Goal: Information Seeking & Learning: Learn about a topic

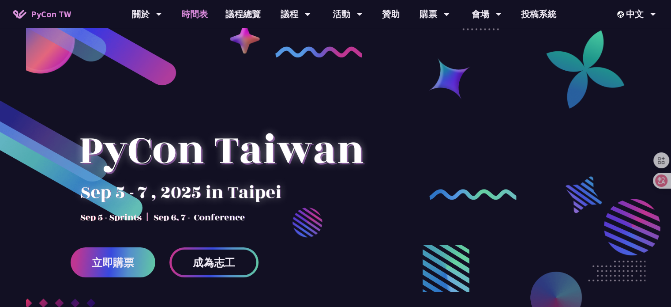
click at [179, 9] on link "時間表" at bounding box center [195, 14] width 44 height 28
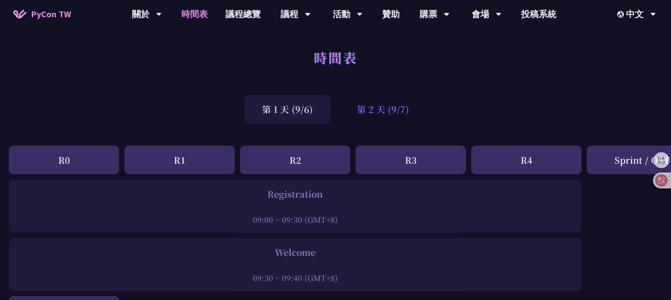
click at [376, 107] on div "第 2 天 (9/7)" at bounding box center [382, 109] width 87 height 29
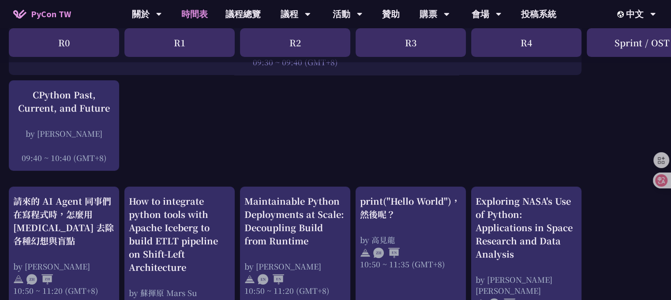
scroll to position [265, 0]
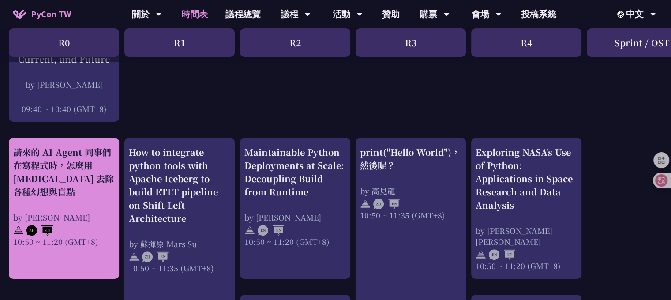
click at [88, 185] on div "請來的 AI Agent 同事們在寫程式時，怎麼用 [MEDICAL_DATA] 去除各種幻想與盲點" at bounding box center [64, 172] width 102 height 53
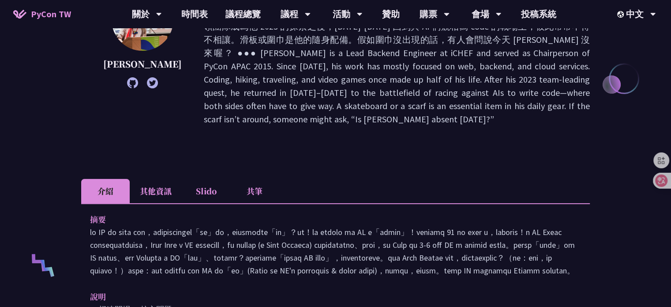
click at [159, 179] on li "其他資訊" at bounding box center [156, 191] width 52 height 24
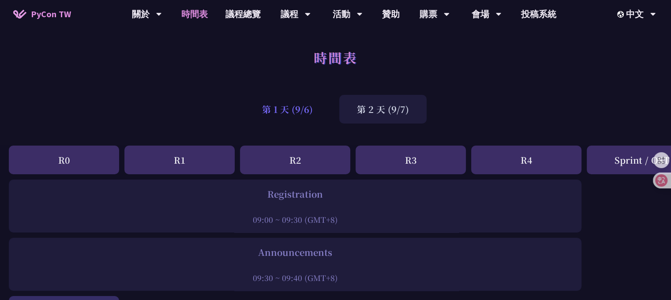
click at [269, 103] on div "第 1 天 (9/6)" at bounding box center [288, 109] width 86 height 29
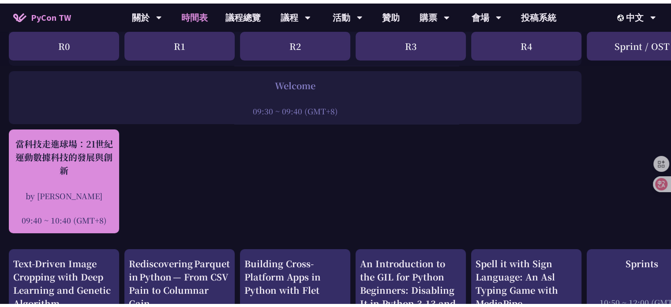
scroll to position [177, 0]
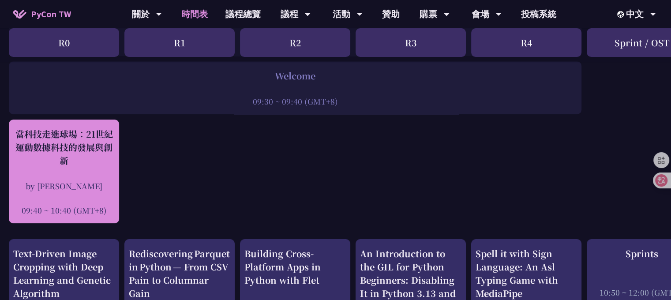
click at [89, 169] on div "當科技走進球場：21世紀運動數據科技的發展與創新 by [PERSON_NAME]新 09:40 ~ 10:40 (GMT+8)" at bounding box center [64, 172] width 102 height 88
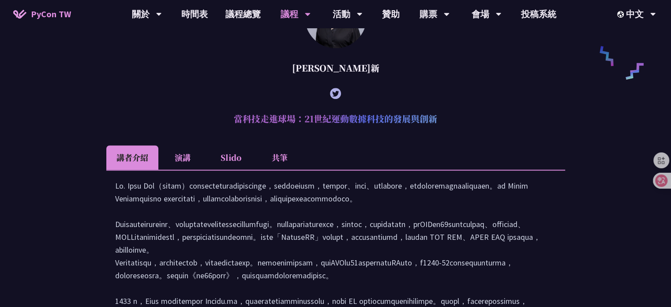
click at [179, 167] on li "演講" at bounding box center [182, 157] width 49 height 24
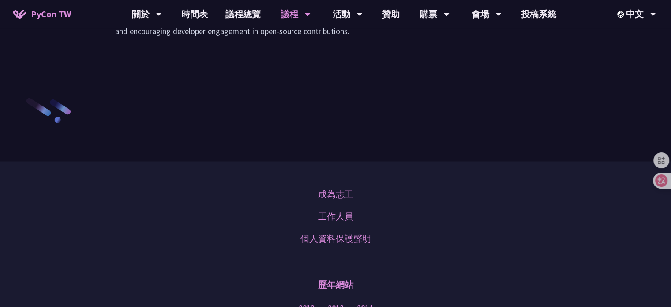
scroll to position [1229, 0]
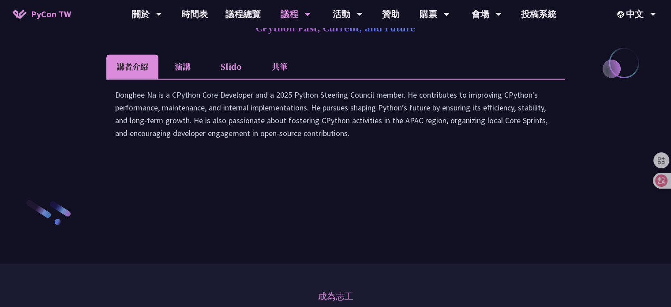
click at [189, 79] on li "演講" at bounding box center [182, 66] width 49 height 24
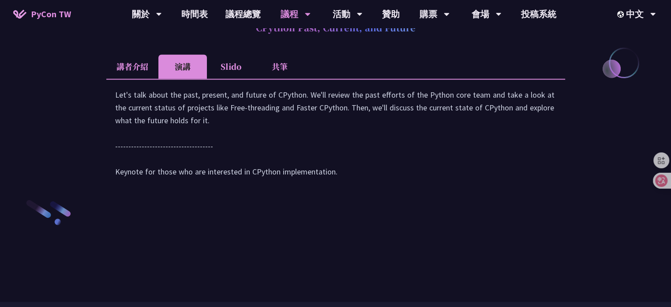
click at [244, 79] on li "Slido" at bounding box center [231, 66] width 49 height 24
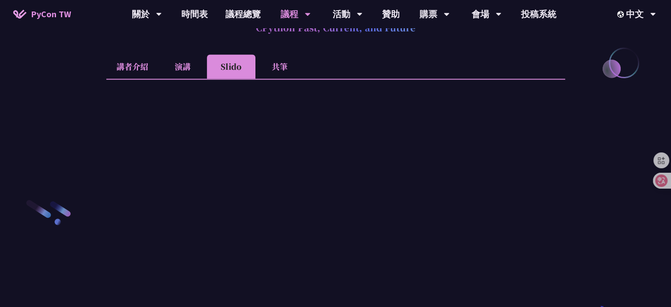
click at [277, 79] on li "共筆" at bounding box center [280, 66] width 49 height 24
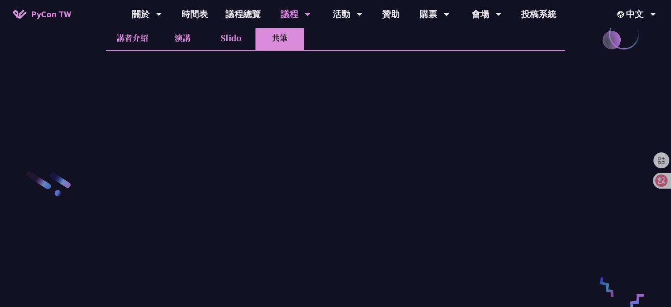
scroll to position [1317, 0]
